Goal: Find contact information: Find contact information

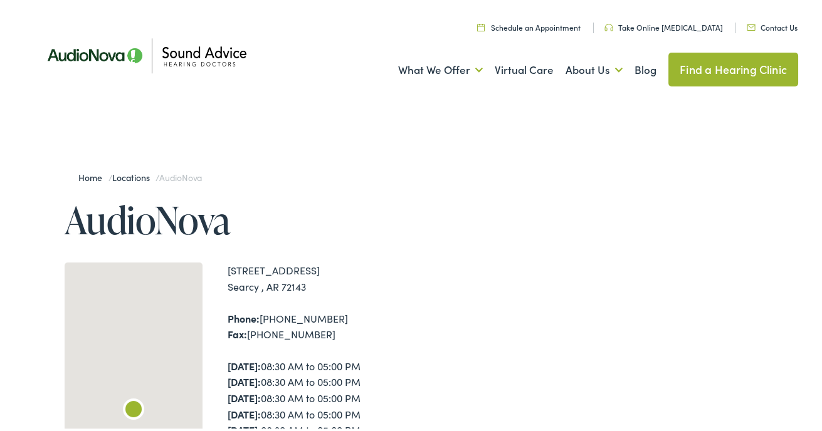
click at [774, 20] on link "Contact Us" at bounding box center [772, 24] width 51 height 11
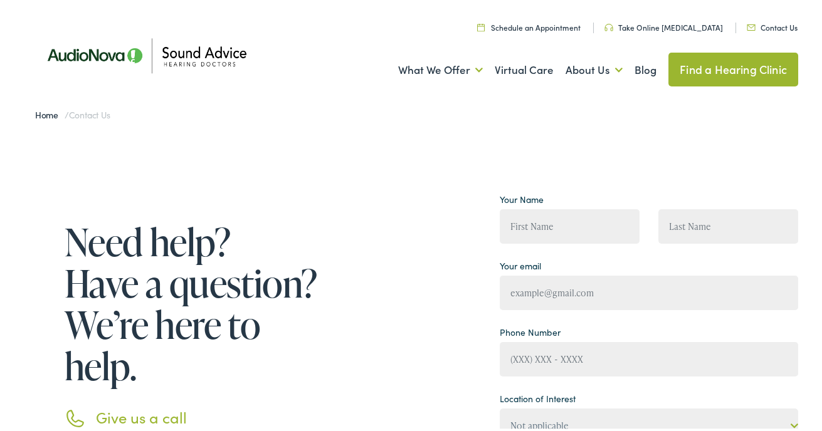
click at [113, 57] on img at bounding box center [146, 53] width 226 height 80
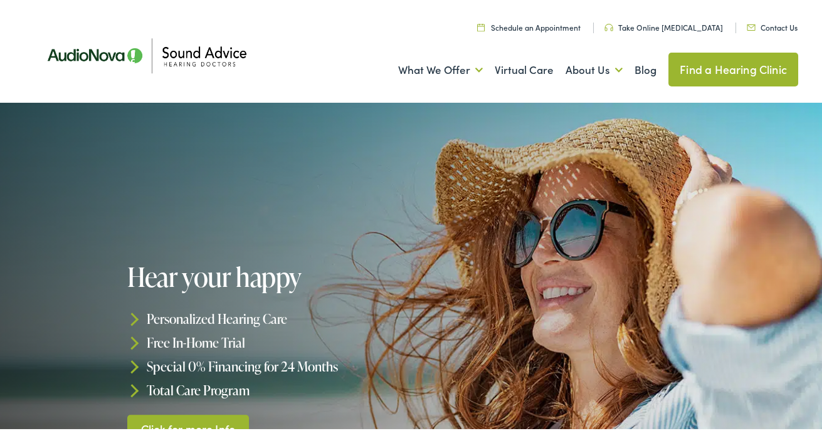
click at [706, 62] on link "Find a Hearing Clinic" at bounding box center [733, 67] width 130 height 34
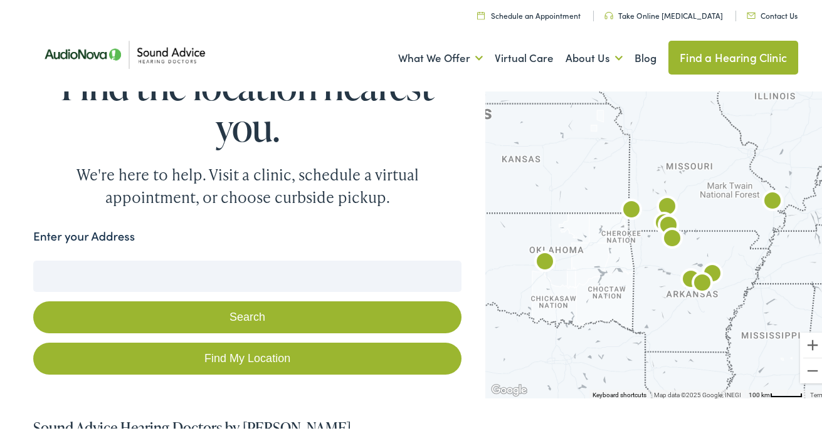
click at [245, 317] on button "Search" at bounding box center [247, 315] width 428 height 32
click at [125, 276] on input "Enter your Address" at bounding box center [247, 273] width 428 height 31
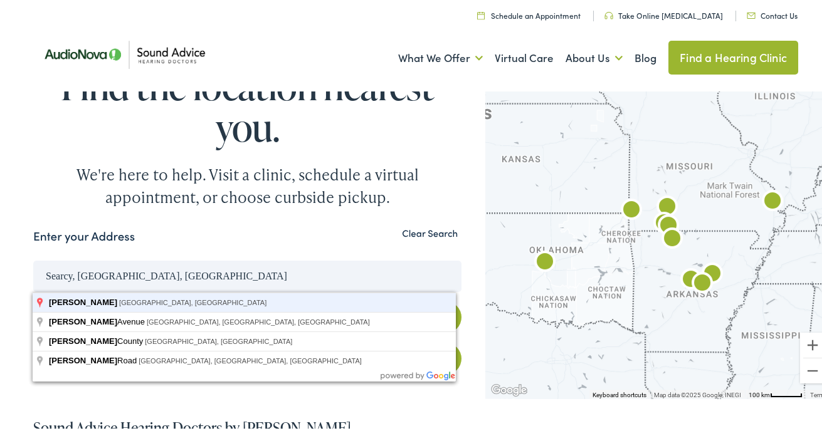
type input "Searcy, [GEOGRAPHIC_DATA], [GEOGRAPHIC_DATA]"
click at [33, 299] on button "Search" at bounding box center [247, 315] width 428 height 32
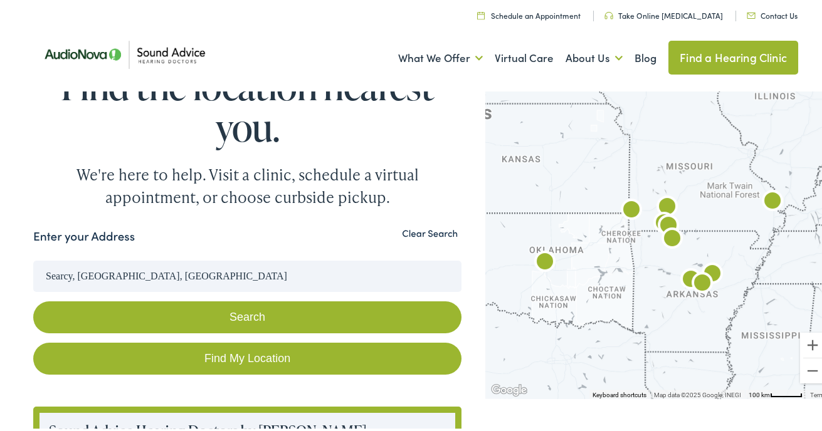
click at [197, 320] on button "Search" at bounding box center [247, 315] width 428 height 32
click at [87, 305] on button "Search" at bounding box center [247, 315] width 428 height 32
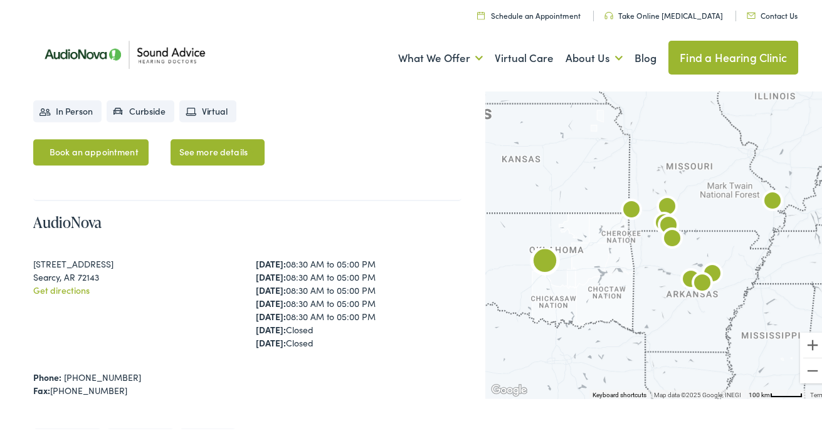
scroll to position [2822, 0]
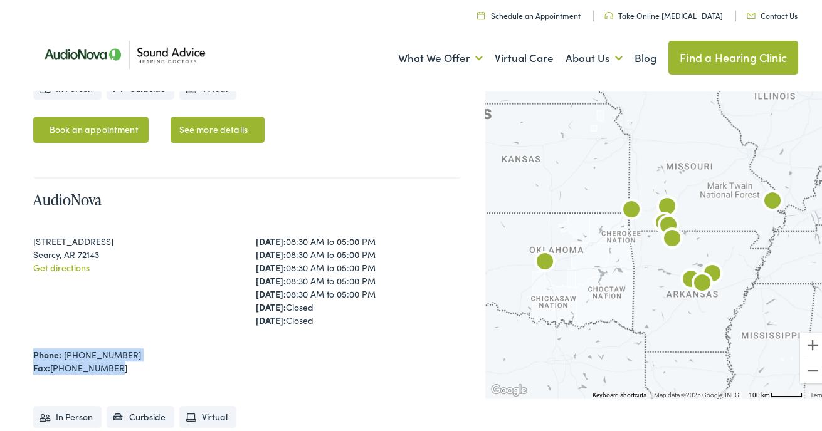
drag, startPoint x: 110, startPoint y: 359, endPoint x: 26, endPoint y: 347, distance: 84.3
copy div "Phone: [PHONE_NUMBER] Fax: [PHONE_NUMBER]"
click at [223, 346] on div "Phone: [PHONE_NUMBER]" at bounding box center [247, 352] width 428 height 13
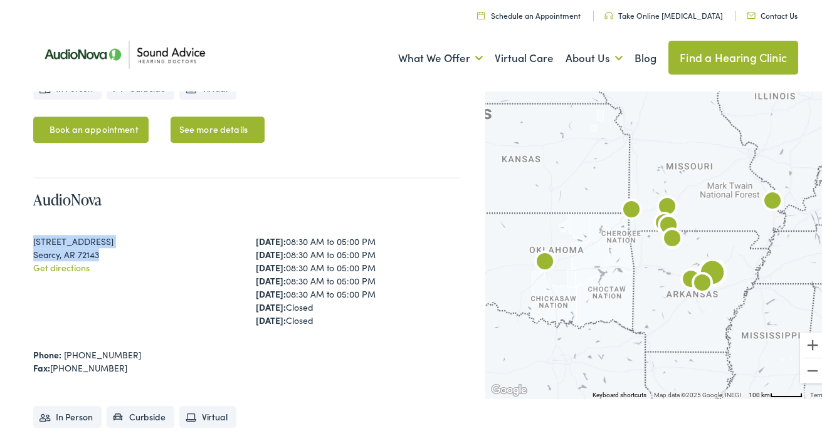
drag, startPoint x: 102, startPoint y: 245, endPoint x: 33, endPoint y: 235, distance: 70.3
click at [33, 235] on div "[STREET_ADDRESS] [GEOGRAPHIC_DATA] Get directions" at bounding box center [136, 286] width 206 height 107
copy div "[STREET_ADDRESS] [GEOGRAPHIC_DATA], AR 72143"
